Goal: Task Accomplishment & Management: Use online tool/utility

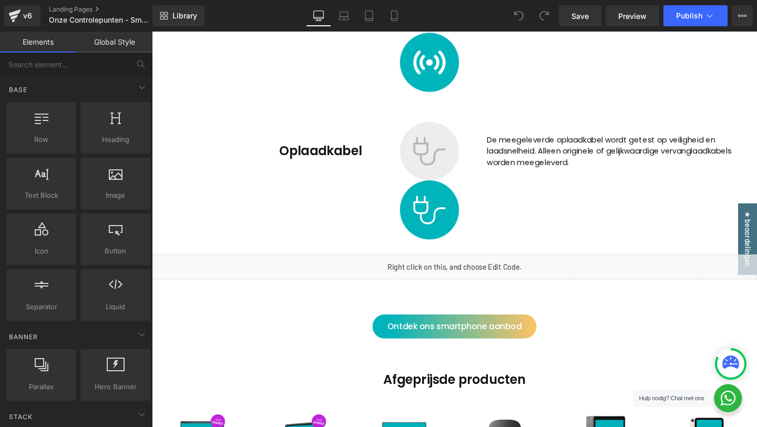
scroll to position [2090, 0]
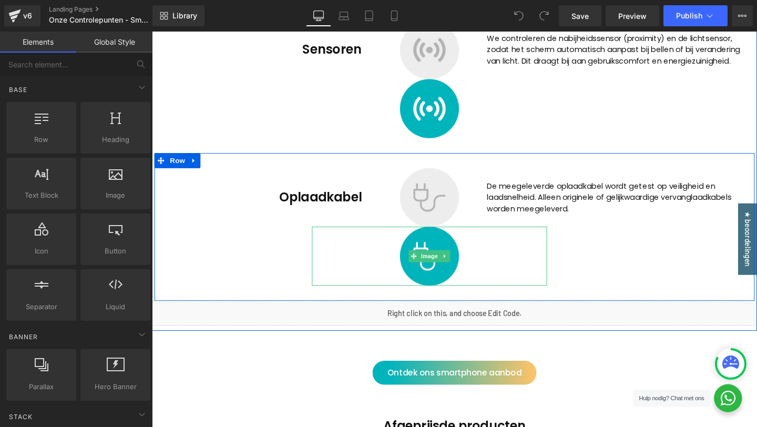
click at [403, 262] on div at bounding box center [443, 268] width 247 height 62
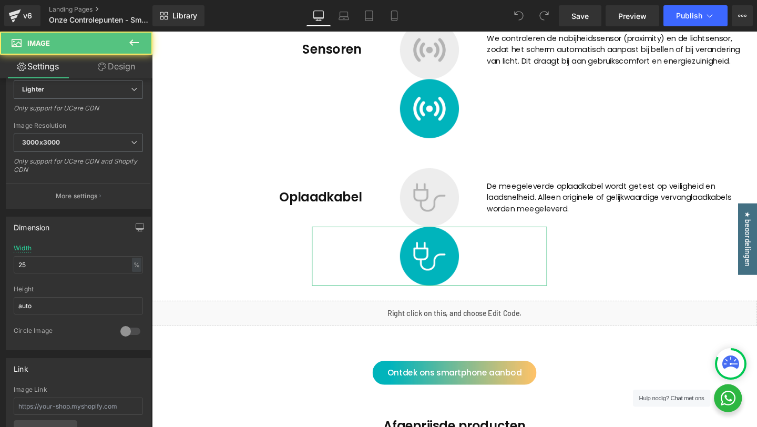
scroll to position [584, 0]
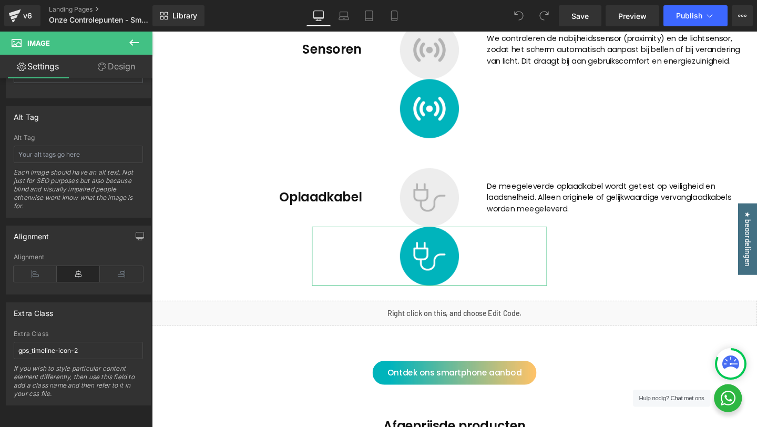
click at [122, 69] on link "Design" at bounding box center [116, 67] width 76 height 24
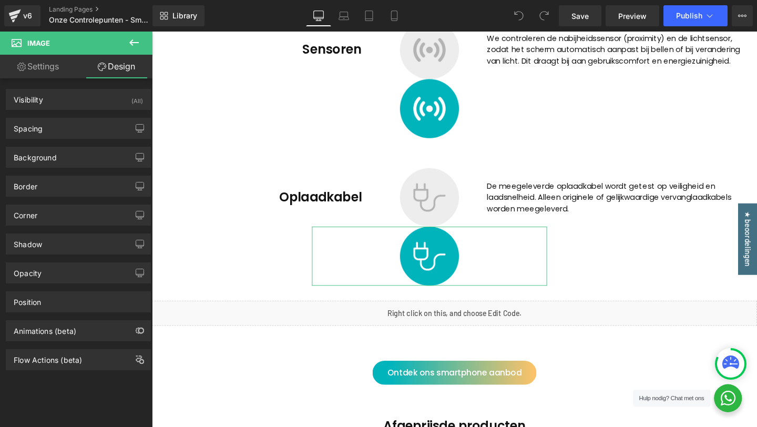
click at [38, 70] on link "Settings" at bounding box center [38, 67] width 76 height 24
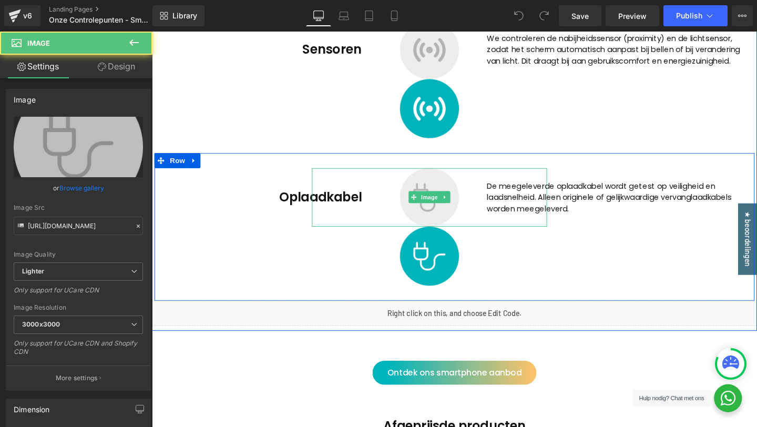
click at [377, 207] on div at bounding box center [443, 206] width 247 height 62
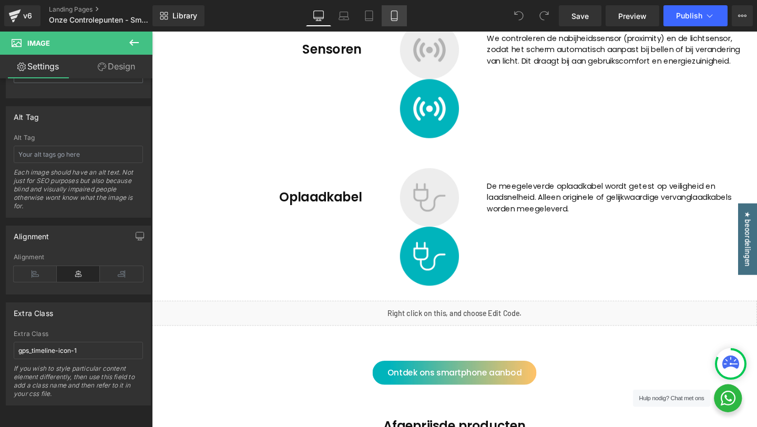
click at [393, 12] on icon at bounding box center [394, 16] width 11 height 11
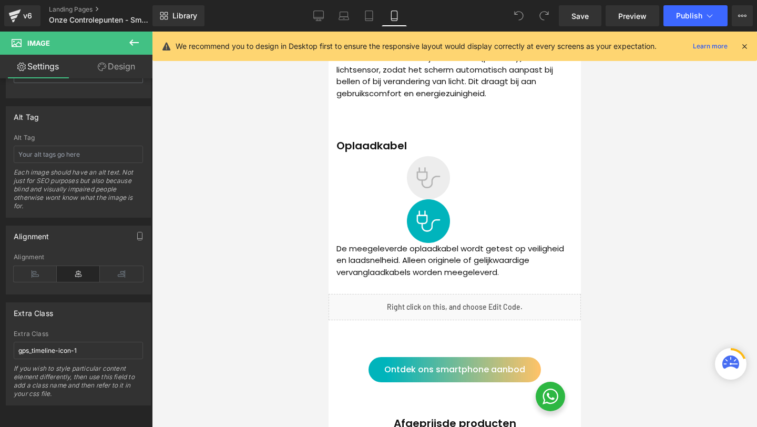
scroll to position [2611, 0]
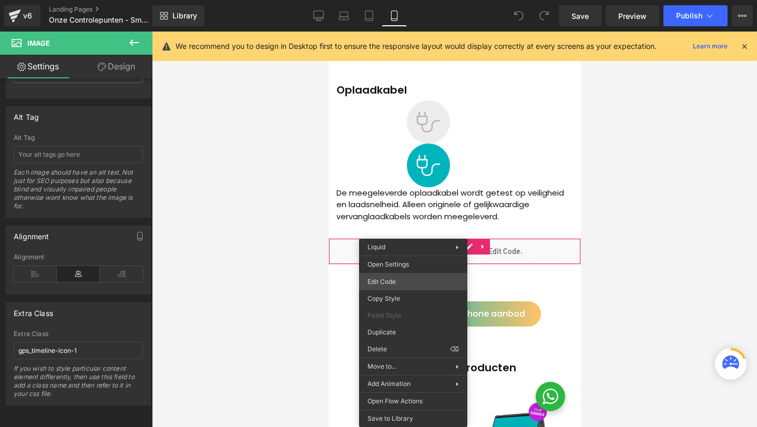
click at [385, 0] on div "You are previewing how the will restyle your page. You can not edit Elements in…" at bounding box center [378, 0] width 757 height 0
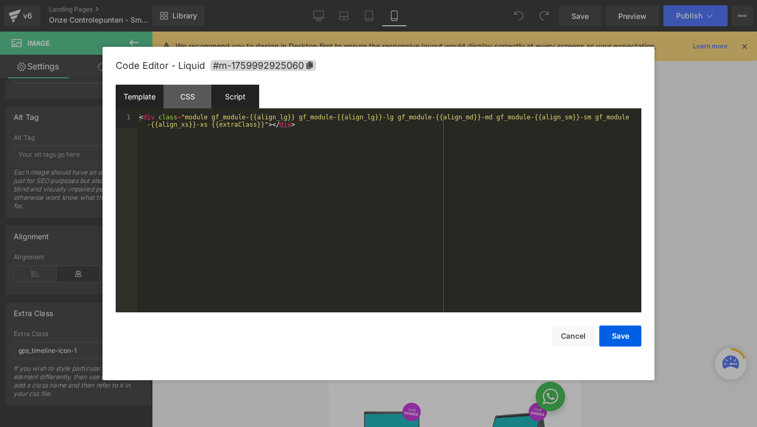
click at [214, 94] on div "Script" at bounding box center [235, 97] width 48 height 24
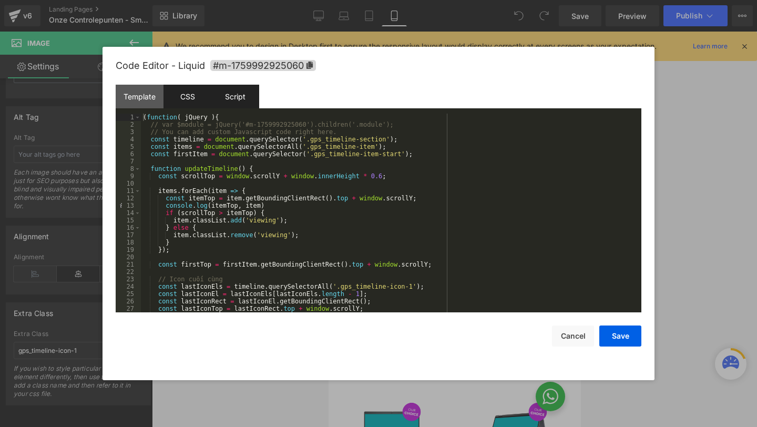
click at [194, 101] on div "CSS" at bounding box center [187, 97] width 48 height 24
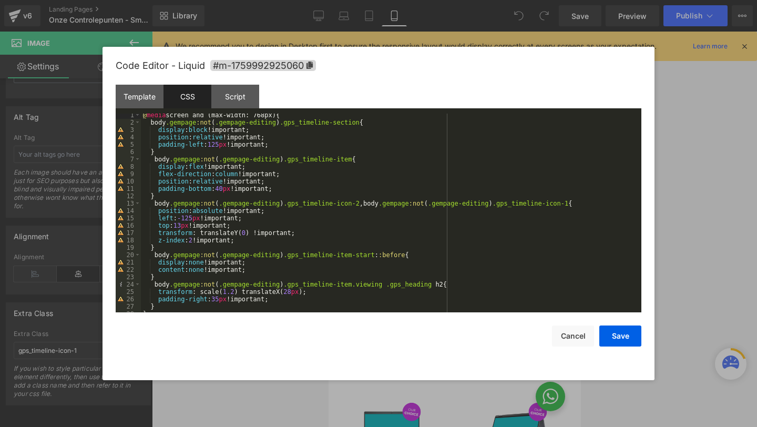
scroll to position [15, 0]
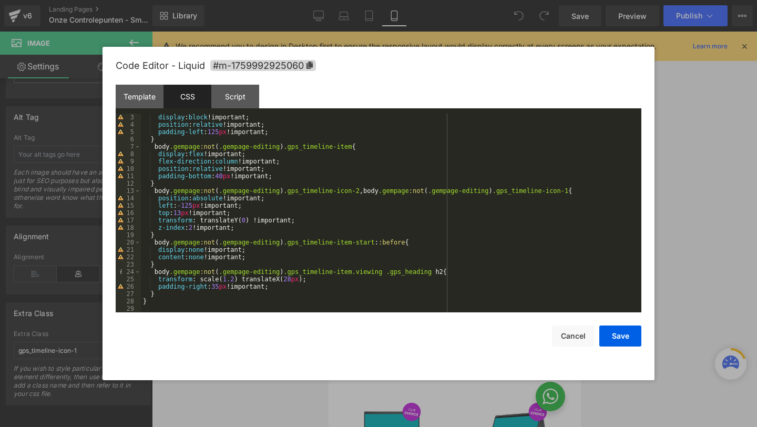
click at [681, 168] on div at bounding box center [378, 213] width 757 height 427
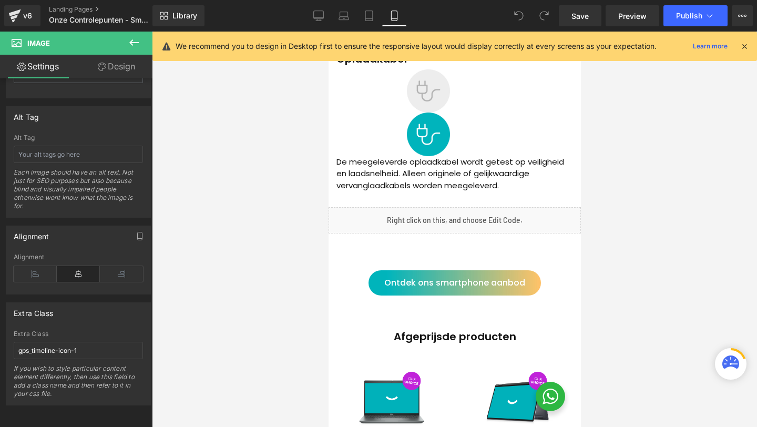
scroll to position [2553, 0]
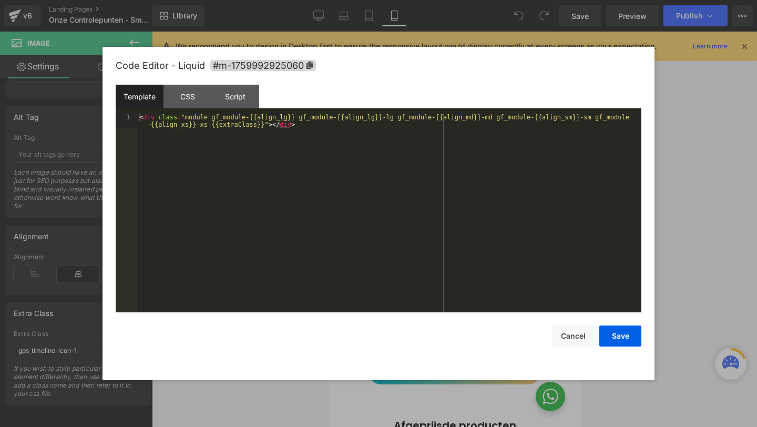
click at [397, 0] on div "You are previewing how the will restyle your page. You can not edit Elements in…" at bounding box center [378, 0] width 757 height 0
click at [197, 99] on div "CSS" at bounding box center [187, 97] width 48 height 24
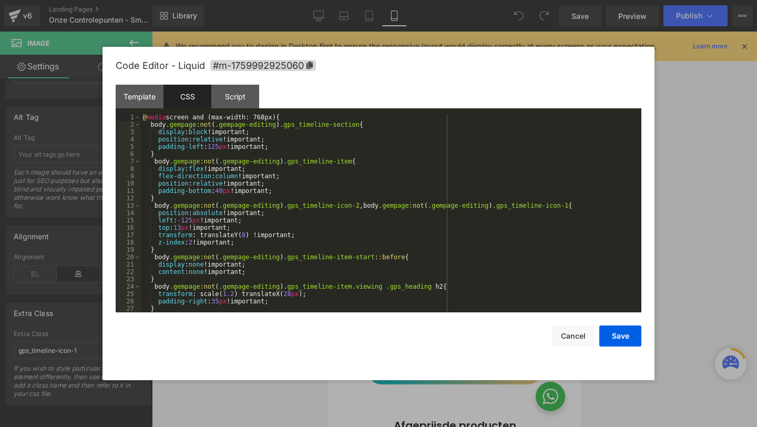
scroll to position [15, 0]
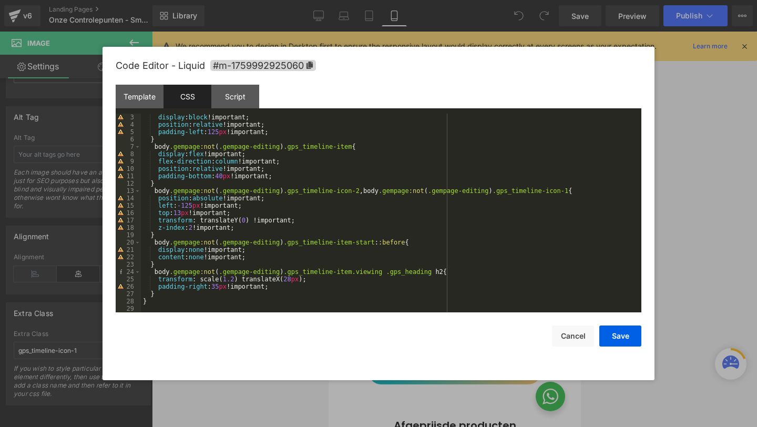
click at [669, 182] on div at bounding box center [378, 213] width 757 height 427
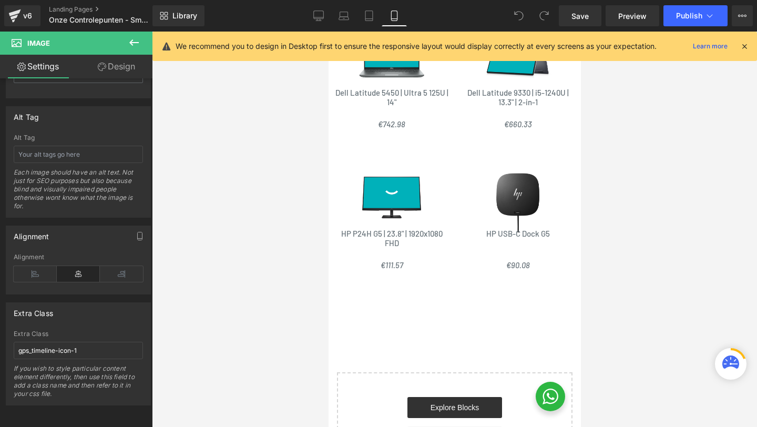
scroll to position [3015, 0]
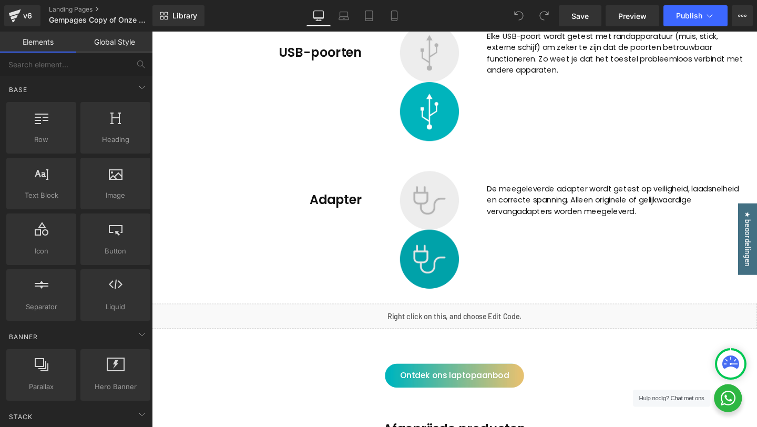
scroll to position [2242, 0]
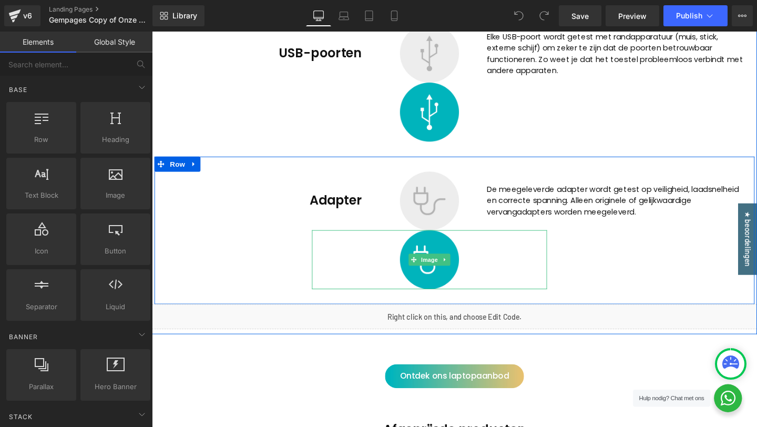
click at [391, 270] on div at bounding box center [443, 271] width 247 height 62
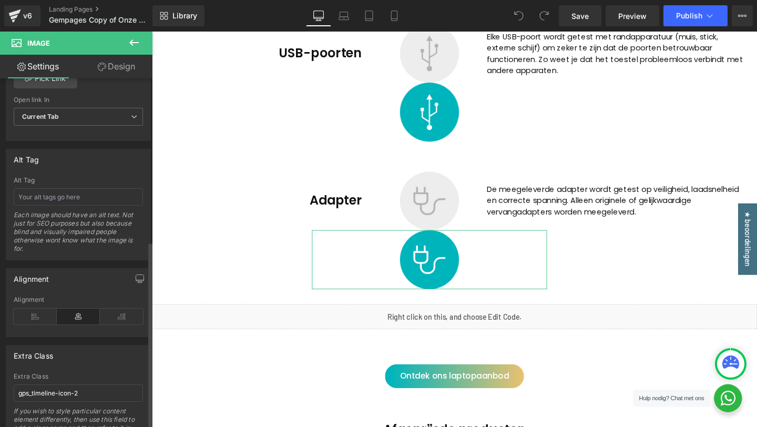
scroll to position [584, 0]
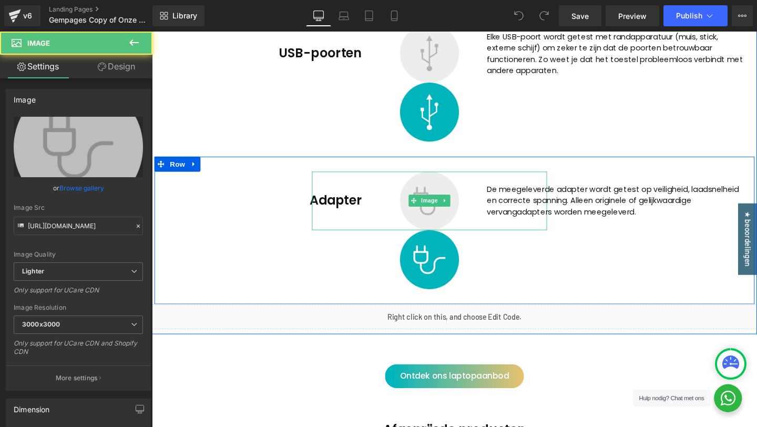
click at [394, 201] on div at bounding box center [443, 210] width 247 height 62
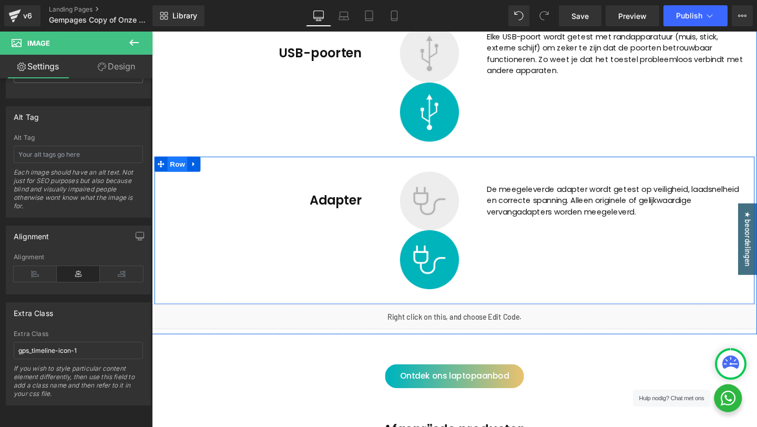
click at [174, 171] on span "Row" at bounding box center [178, 171] width 21 height 16
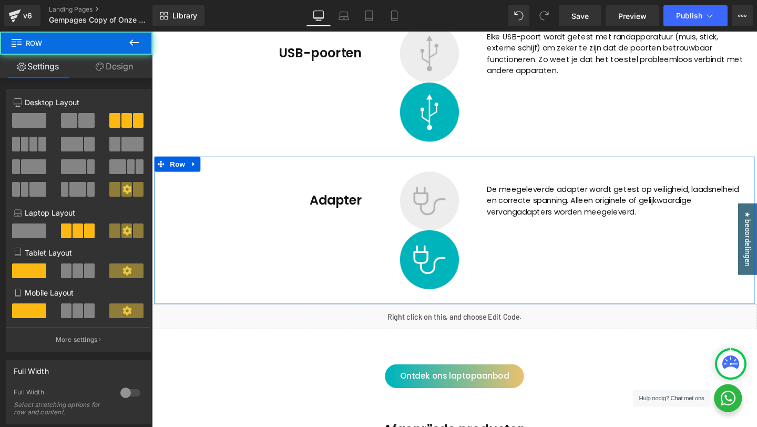
click at [101, 67] on icon at bounding box center [100, 67] width 8 height 8
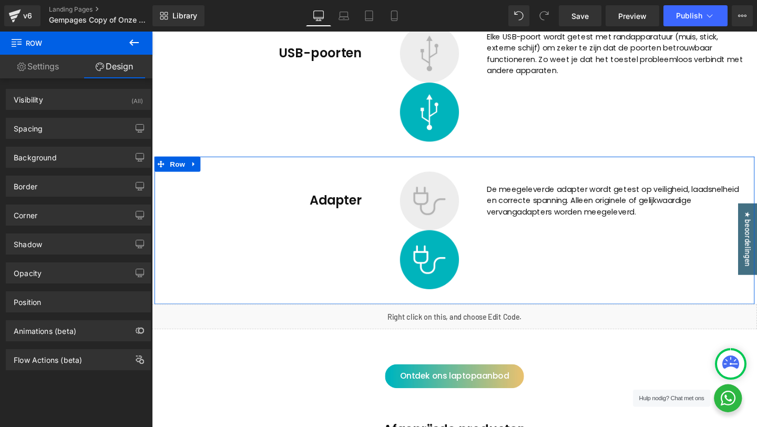
click at [26, 68] on link "Settings" at bounding box center [38, 67] width 76 height 24
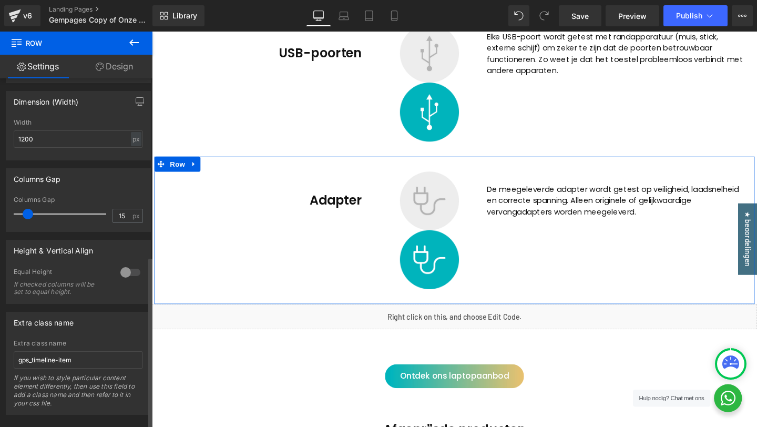
scroll to position [360, 0]
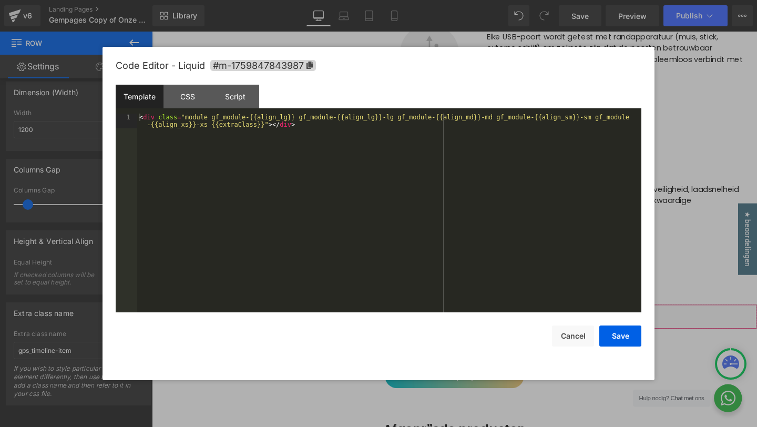
click at [345, 0] on div "Row You are previewing how the will restyle your page. You can not edit Element…" at bounding box center [378, 0] width 757 height 0
click at [200, 99] on div "CSS" at bounding box center [187, 97] width 48 height 24
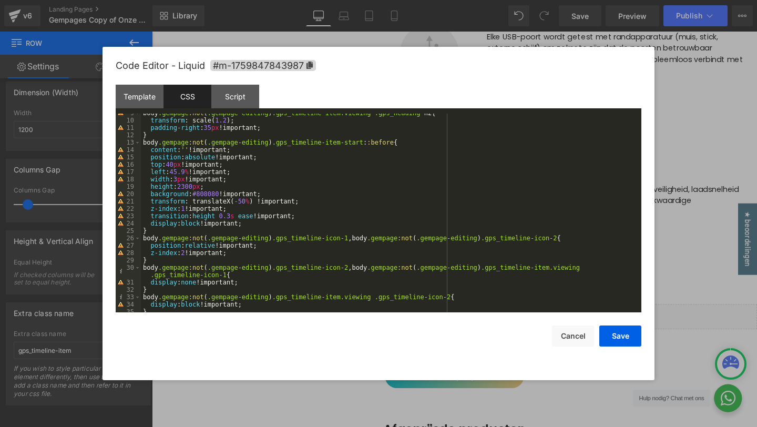
scroll to position [63, 0]
click at [188, 186] on div "body .gempage :not ( .gempage-editing ) .gps_timeline-item.viewing .gps_heading…" at bounding box center [389, 215] width 496 height 213
click at [610, 331] on button "Save" at bounding box center [620, 335] width 42 height 21
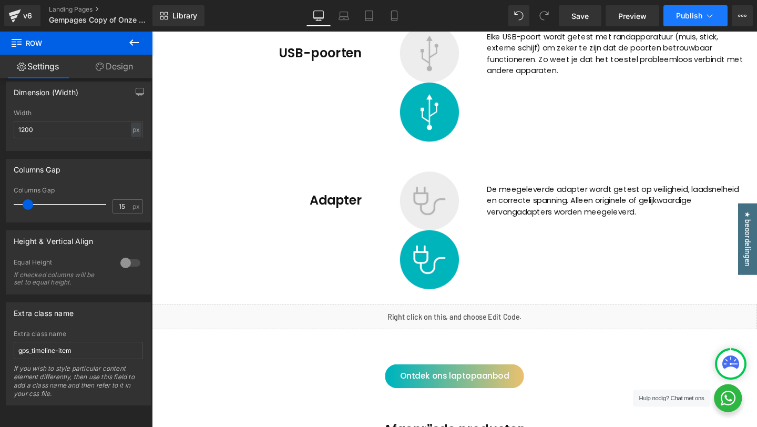
click at [681, 21] on button "Publish" at bounding box center [695, 15] width 64 height 21
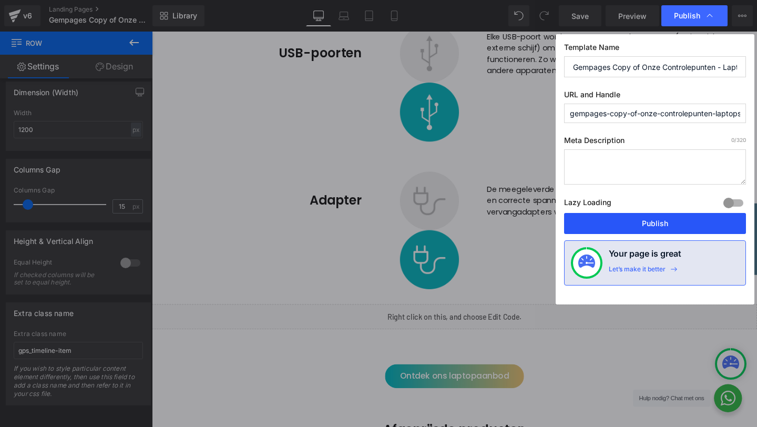
click at [618, 219] on button "Publish" at bounding box center [655, 223] width 182 height 21
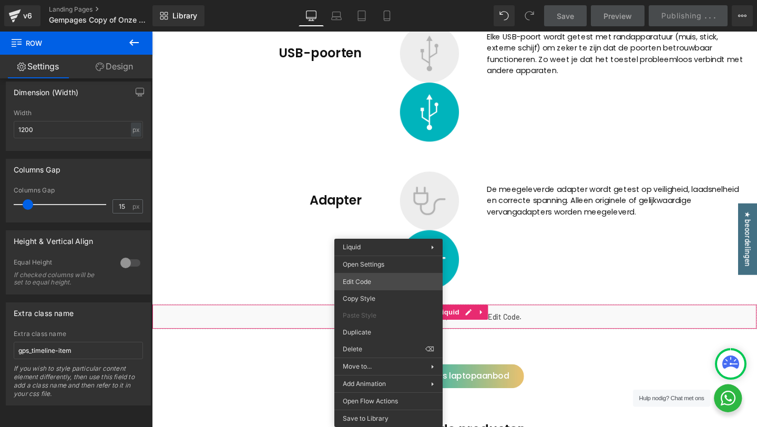
click at [374, 0] on div "Row You are previewing how the will restyle your page. You can not edit Element…" at bounding box center [378, 0] width 757 height 0
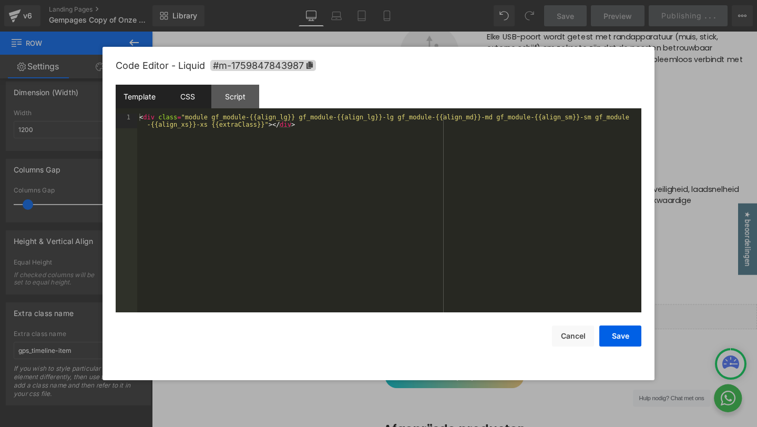
click at [197, 91] on div "CSS" at bounding box center [187, 97] width 48 height 24
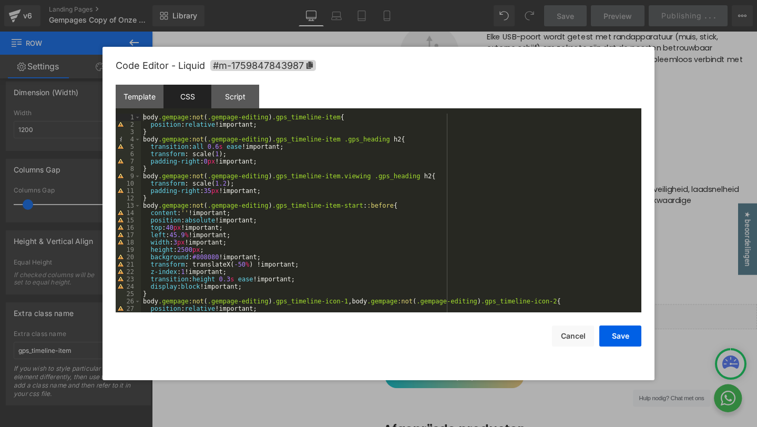
click at [682, 148] on div at bounding box center [378, 213] width 757 height 427
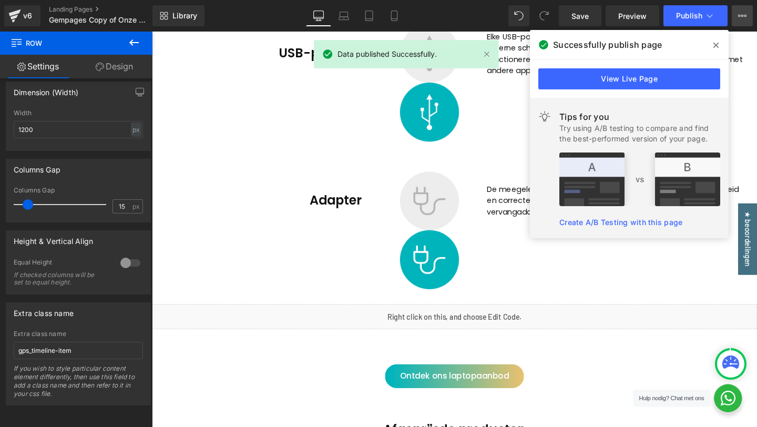
click at [744, 15] on icon at bounding box center [745, 16] width 3 height 2
click at [718, 41] on icon at bounding box center [715, 45] width 5 height 8
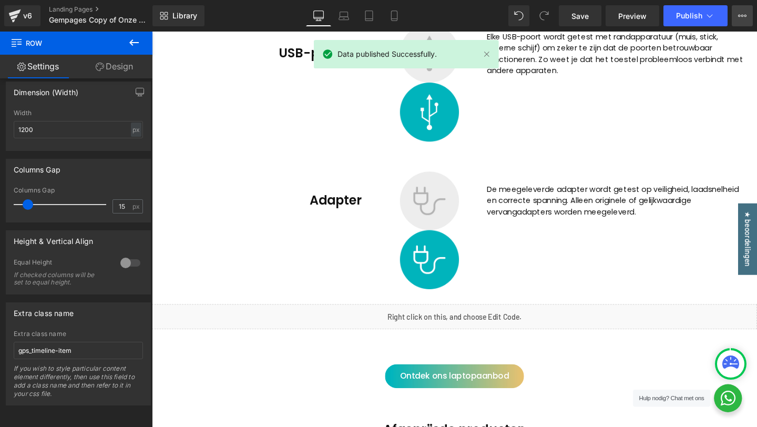
click at [737, 18] on button "View Live Page View with current Template Save Template to Library Schedule Pub…" at bounding box center [742, 15] width 21 height 21
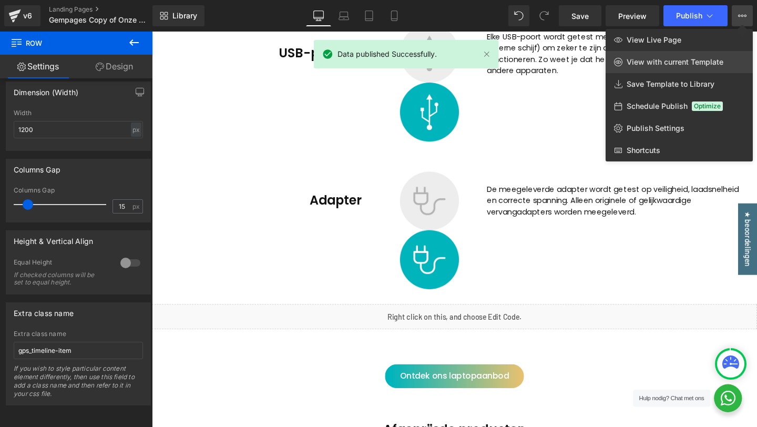
click at [695, 69] on link "View with current Template" at bounding box center [679, 62] width 147 height 22
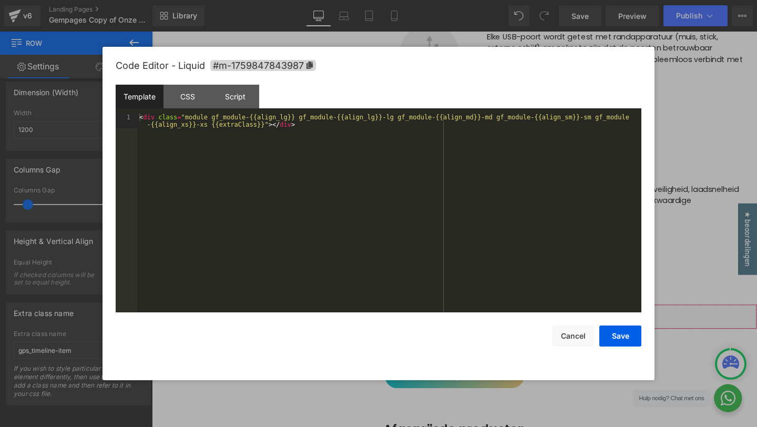
click at [401, 0] on div "Row You are previewing how the will restyle your page. You can not edit Element…" at bounding box center [378, 0] width 757 height 0
click at [200, 103] on div "CSS" at bounding box center [187, 97] width 48 height 24
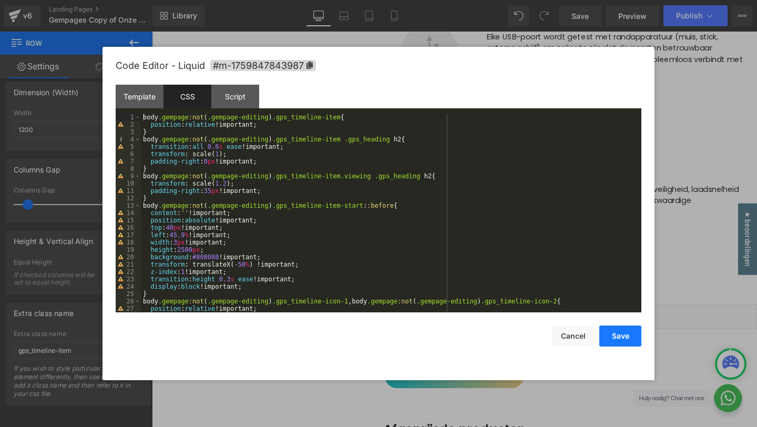
click at [624, 331] on button "Save" at bounding box center [620, 335] width 42 height 21
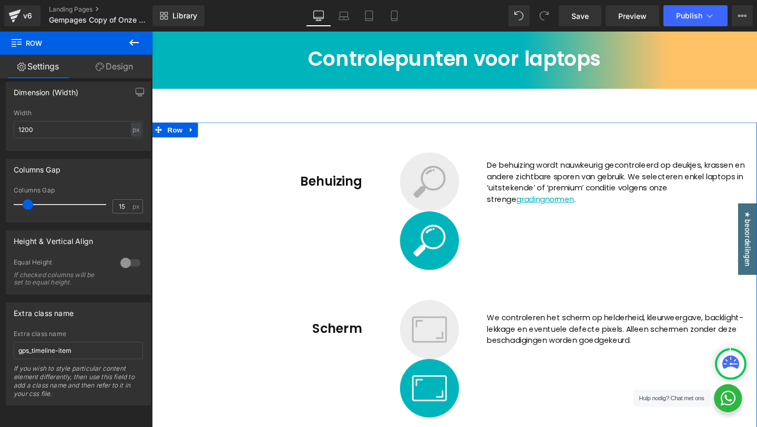
scroll to position [43, 0]
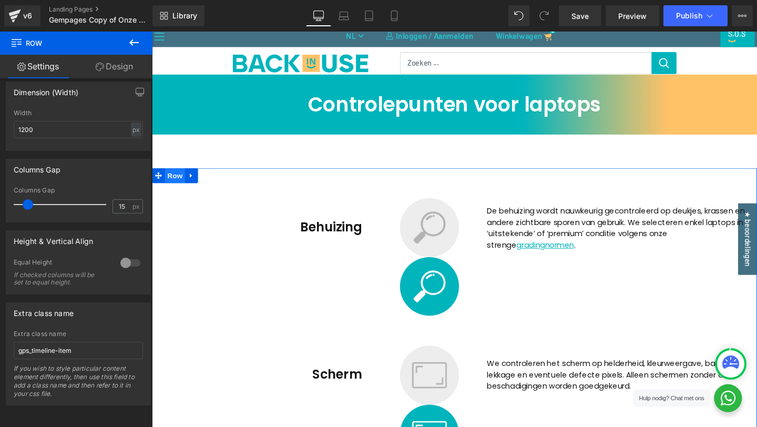
click at [170, 182] on span "Row" at bounding box center [176, 183] width 21 height 16
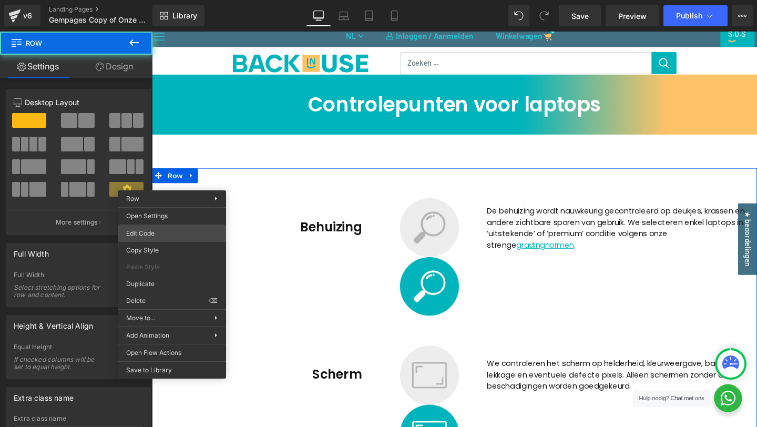
click at [165, 0] on div "Row You are previewing how the will restyle your page. You can not edit Element…" at bounding box center [378, 0] width 757 height 0
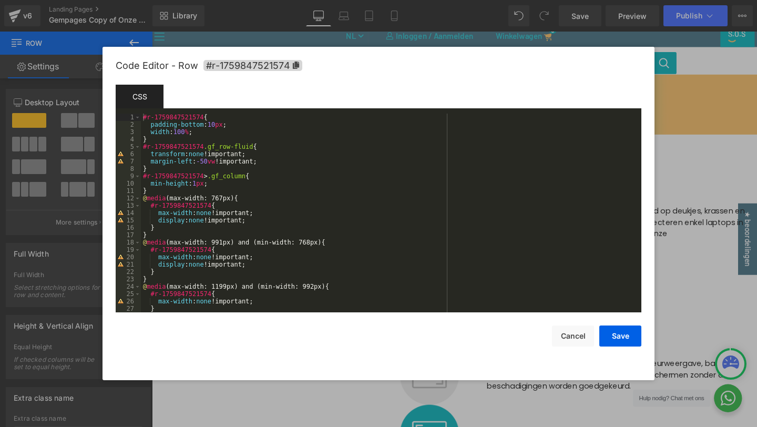
scroll to position [0, 0]
drag, startPoint x: 712, startPoint y: 183, endPoint x: 532, endPoint y: 36, distance: 231.9
click at [712, 183] on div at bounding box center [378, 213] width 757 height 427
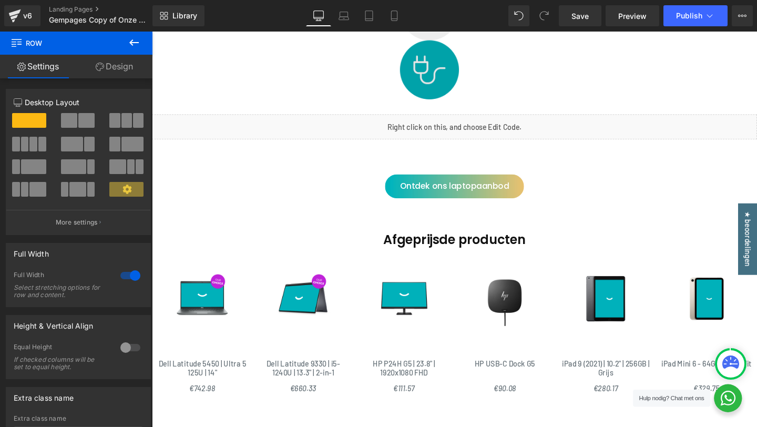
scroll to position [2371, 0]
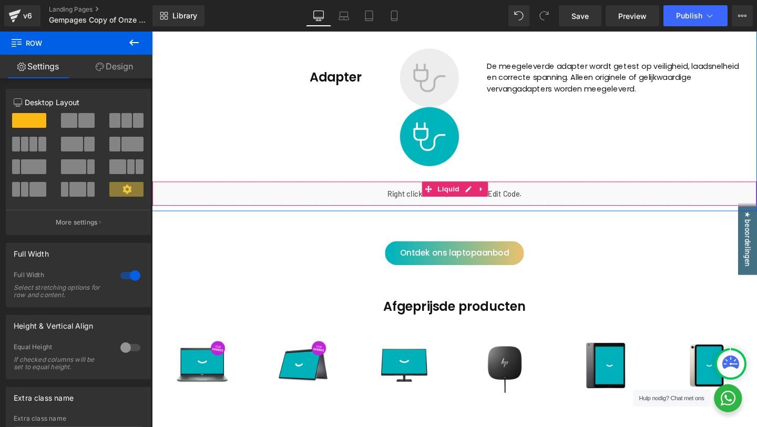
click at [395, 193] on div "Liquid" at bounding box center [470, 202] width 636 height 26
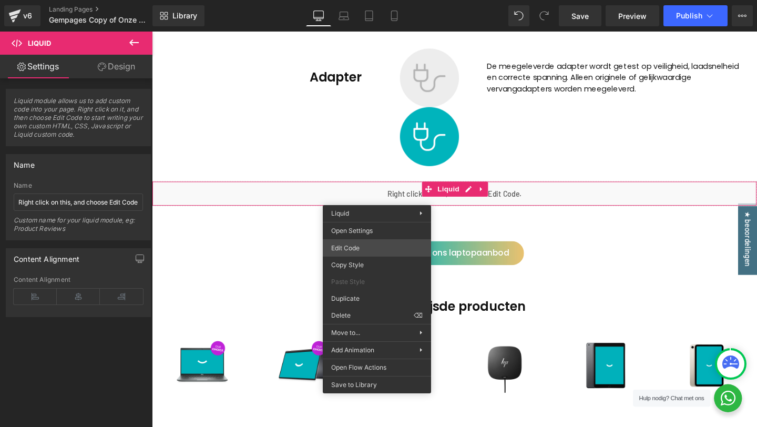
click at [350, 0] on div "Row You are previewing how the will restyle your page. You can not edit Element…" at bounding box center [378, 0] width 757 height 0
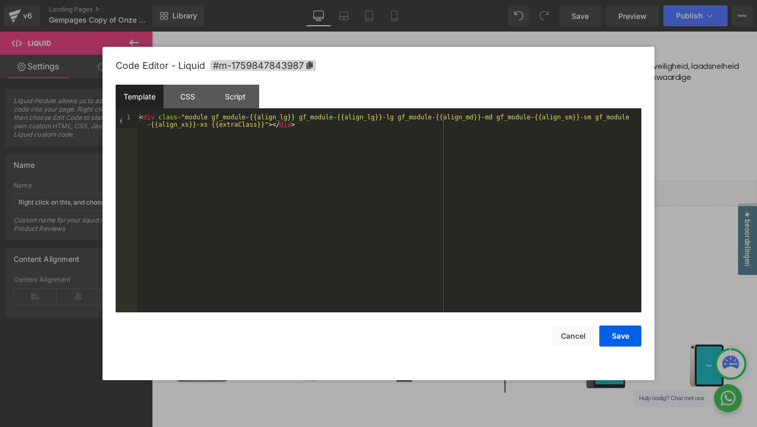
click at [663, 119] on div at bounding box center [378, 213] width 757 height 427
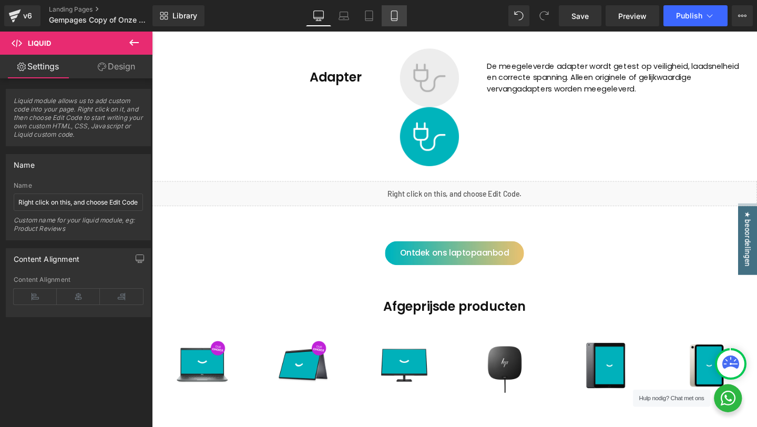
click at [387, 14] on link "Mobile" at bounding box center [394, 15] width 25 height 21
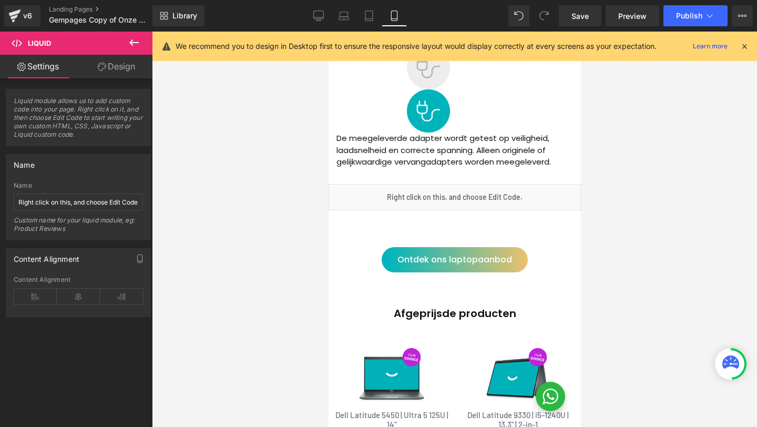
scroll to position [2845, 0]
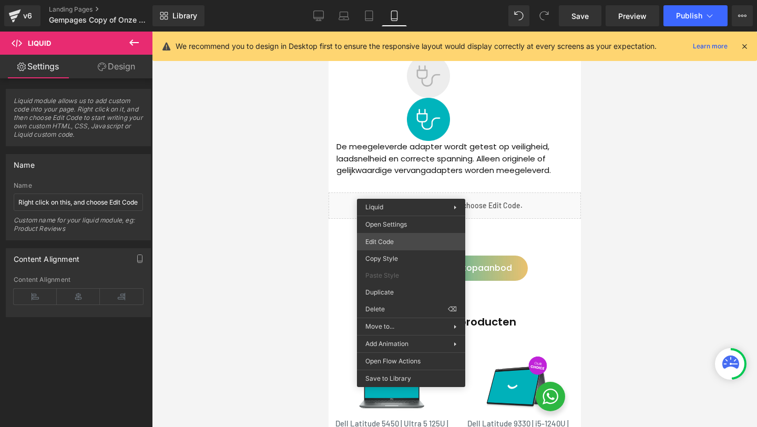
click at [384, 0] on div "Row You are previewing how the will restyle your page. You can not edit Element…" at bounding box center [378, 0] width 757 height 0
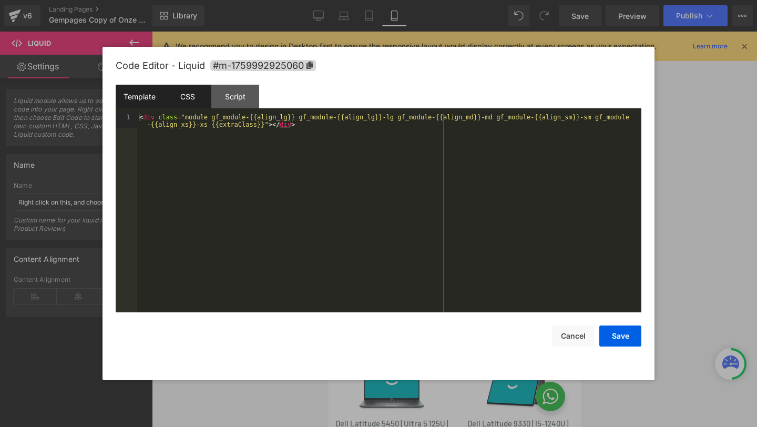
click at [182, 87] on div "CSS" at bounding box center [187, 97] width 48 height 24
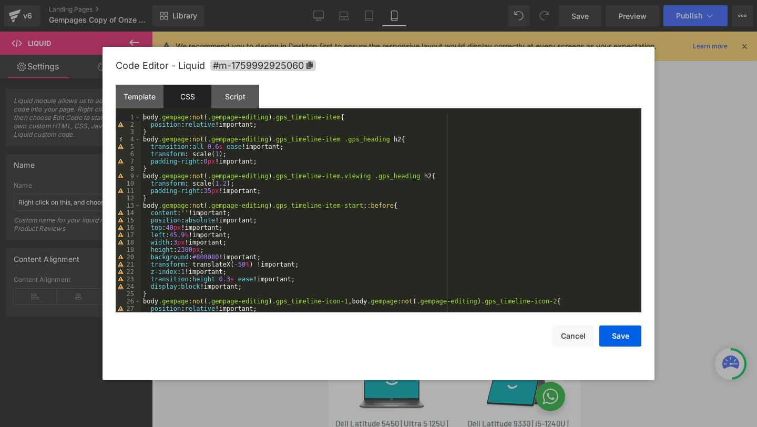
click at [186, 248] on div "body .gempage :not ( .gempage-editing ) .gps_timeline-item { position : relativ…" at bounding box center [389, 220] width 496 height 213
click at [617, 337] on button "Save" at bounding box center [620, 335] width 42 height 21
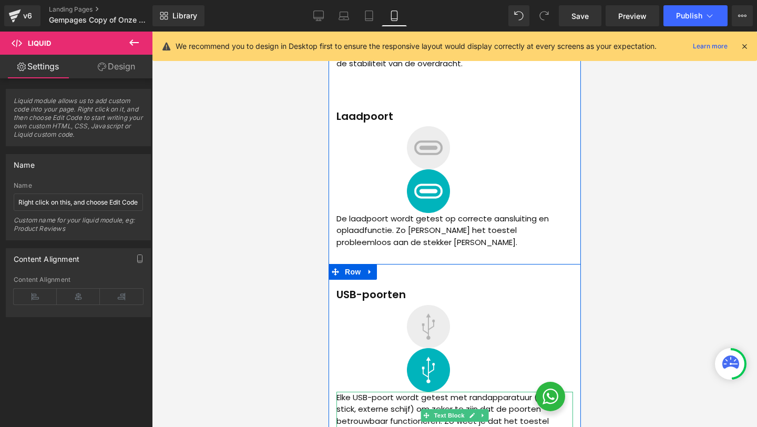
scroll to position [2282, 0]
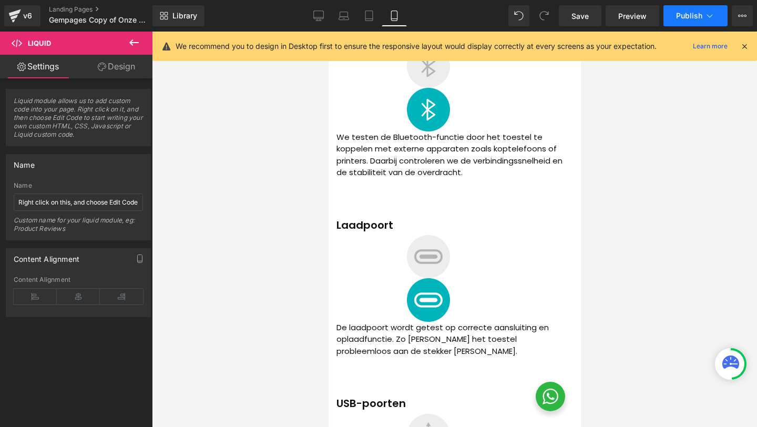
click at [685, 24] on button "Publish" at bounding box center [695, 15] width 64 height 21
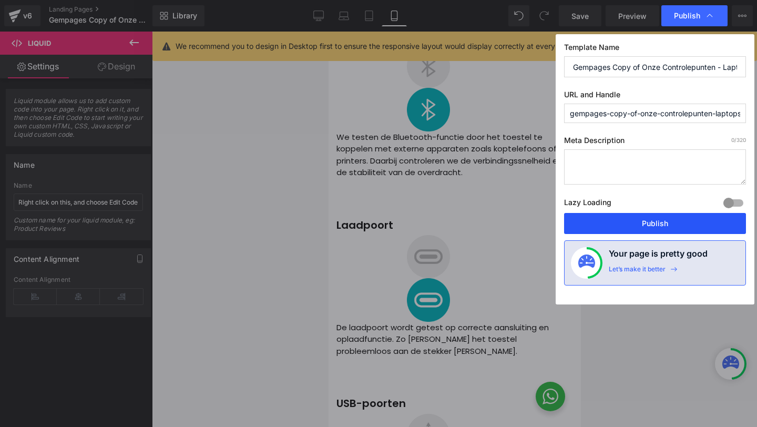
click at [650, 217] on button "Publish" at bounding box center [655, 223] width 182 height 21
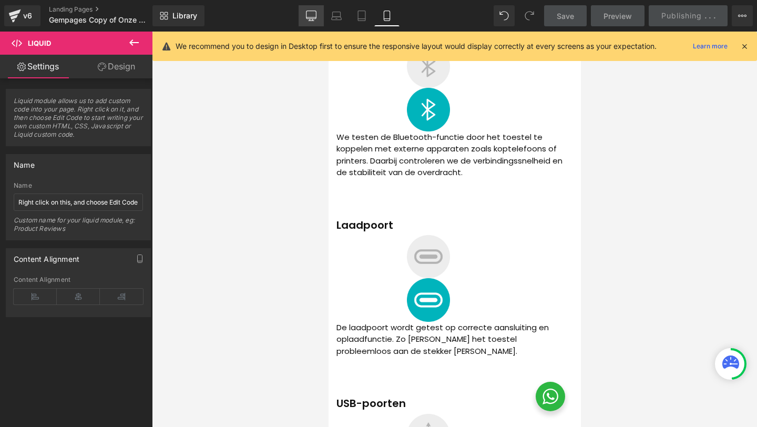
click at [311, 19] on icon at bounding box center [311, 16] width 11 height 11
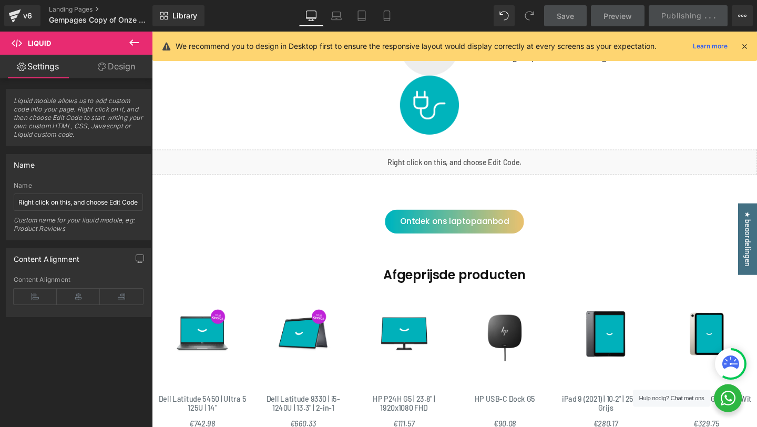
scroll to position [2394, 0]
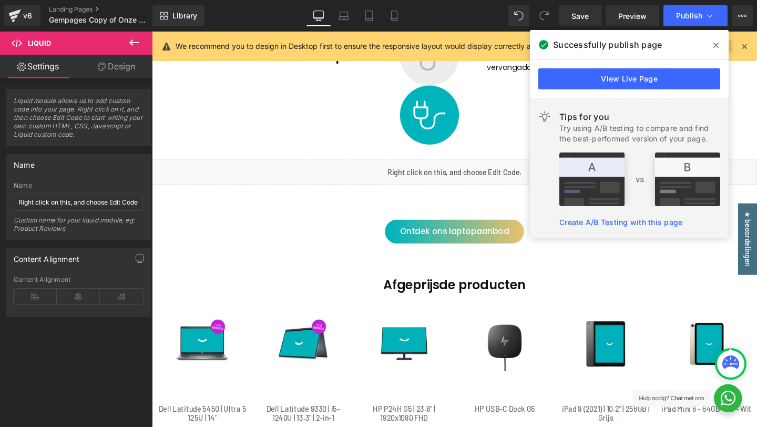
click at [711, 42] on span at bounding box center [716, 45] width 17 height 17
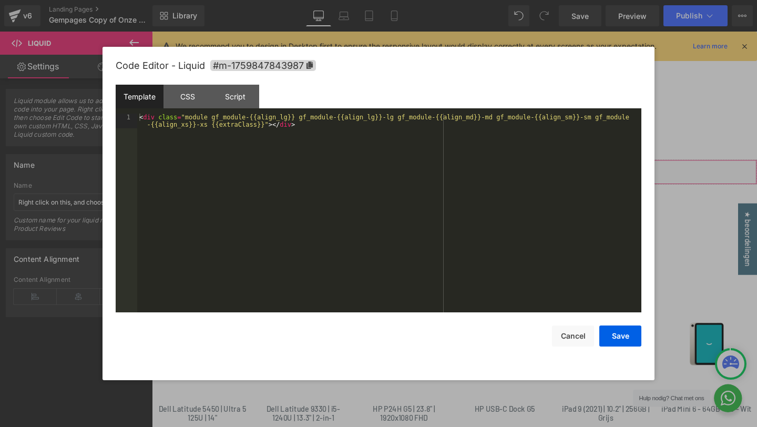
click at [404, 0] on div "Row You are previewing how the will restyle your page. You can not edit Element…" at bounding box center [378, 0] width 757 height 0
click at [200, 102] on div "CSS" at bounding box center [187, 97] width 48 height 24
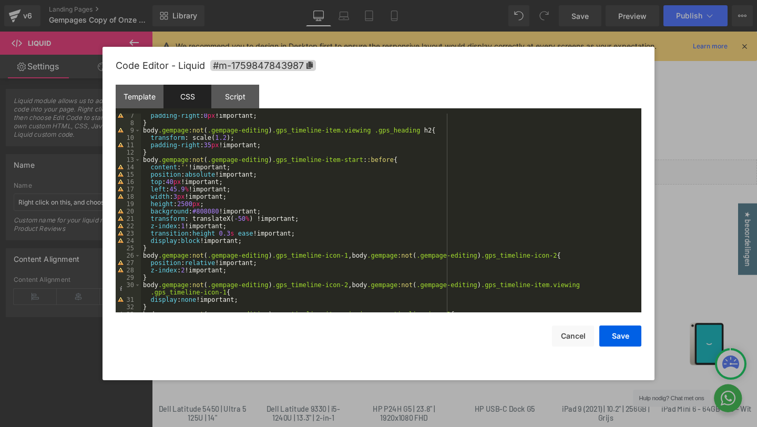
scroll to position [57, 0]
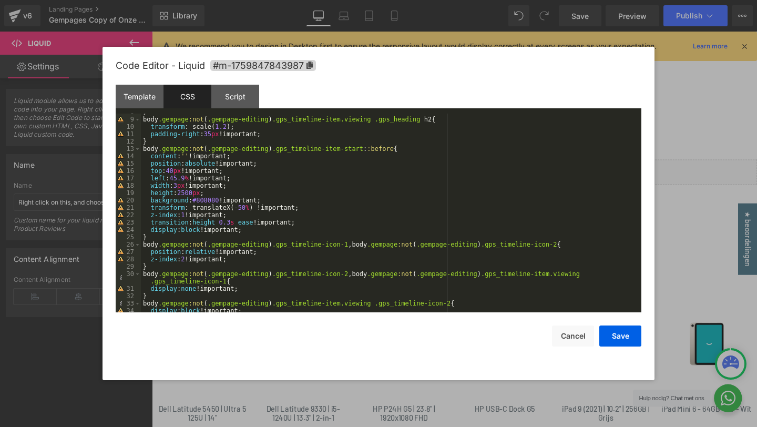
click at [694, 125] on div at bounding box center [378, 213] width 757 height 427
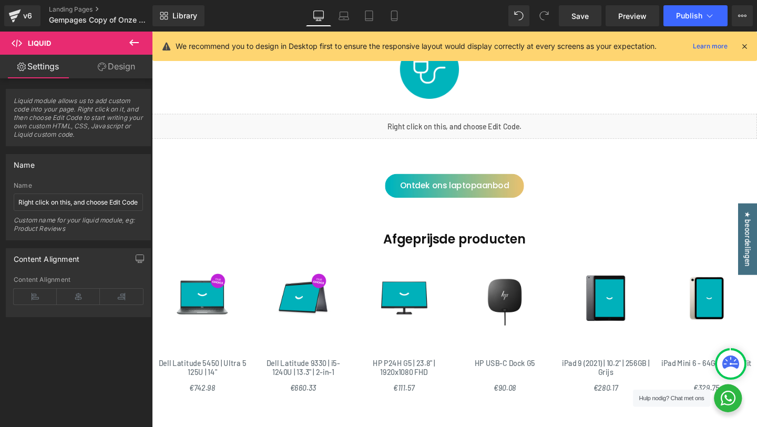
scroll to position [2441, 0]
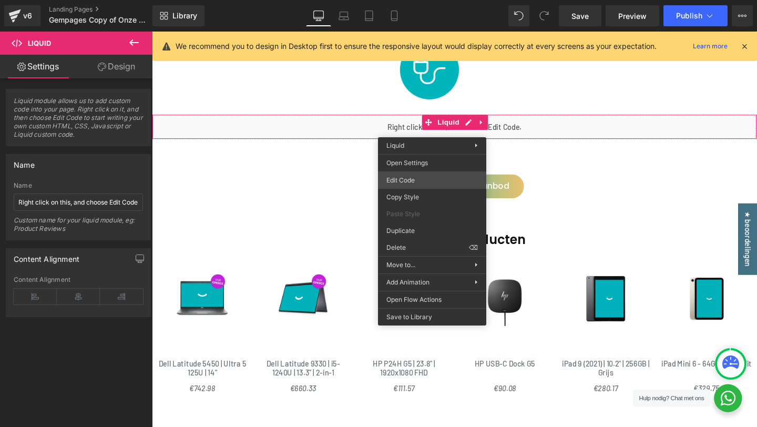
click at [418, 0] on div "Row You are previewing how the will restyle your page. You can not edit Element…" at bounding box center [378, 0] width 757 height 0
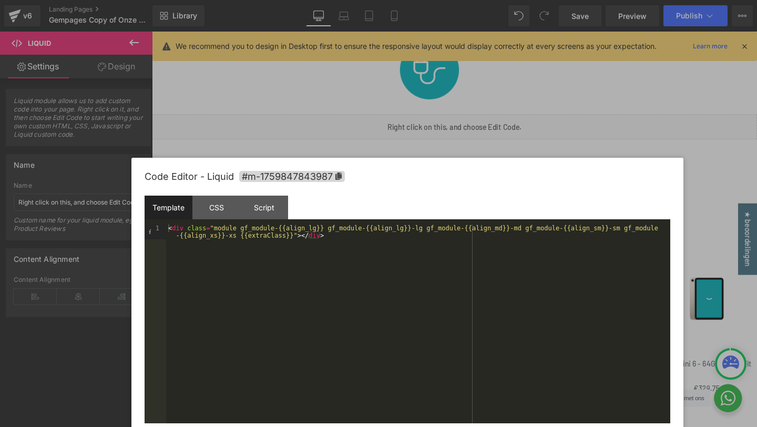
drag, startPoint x: 429, startPoint y: 72, endPoint x: 458, endPoint y: 183, distance: 114.6
click at [458, 183] on div "Code Editor - Liquid #m-1759847843987" at bounding box center [408, 177] width 526 height 38
drag, startPoint x: 211, startPoint y: 213, endPoint x: 242, endPoint y: 199, distance: 34.3
click at [211, 213] on div "CSS" at bounding box center [216, 208] width 48 height 24
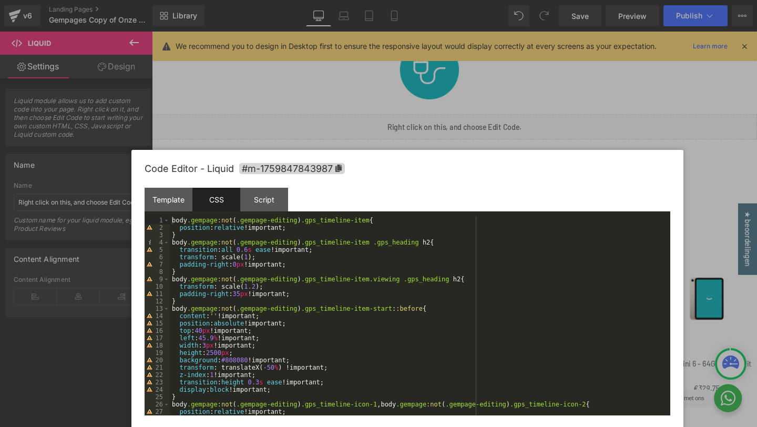
drag, startPoint x: 402, startPoint y: 192, endPoint x: 401, endPoint y: 185, distance: 7.4
click at [401, 185] on div "Code Editor - Liquid #m-1759847843987" at bounding box center [408, 169] width 526 height 38
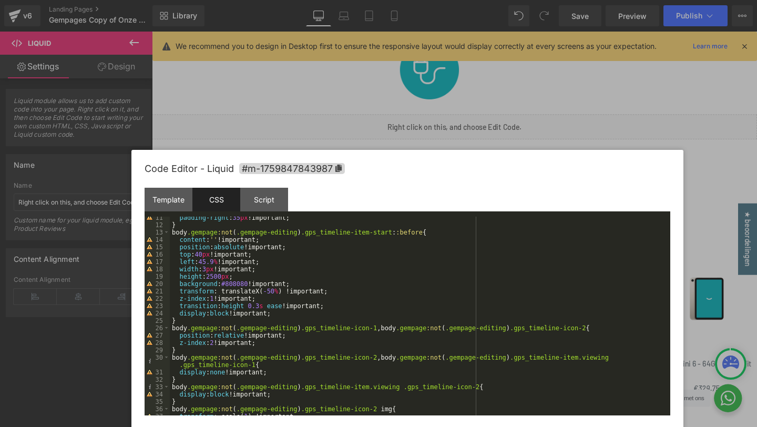
scroll to position [76, 0]
